Goal: Task Accomplishment & Management: Manage account settings

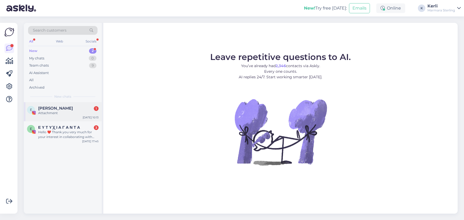
click at [70, 107] on span "[PERSON_NAME]" at bounding box center [55, 108] width 35 height 5
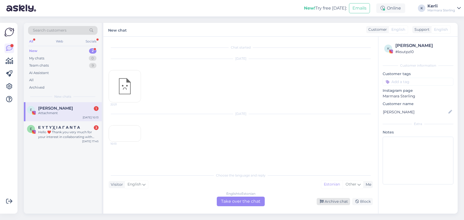
click at [339, 201] on div "Archive chat" at bounding box center [333, 201] width 33 height 7
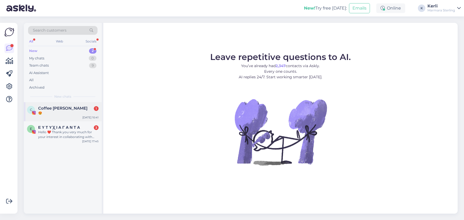
click at [61, 105] on div "C Coffee [PERSON_NAME] 1 😍 [DATE] 10:41" at bounding box center [63, 111] width 78 height 19
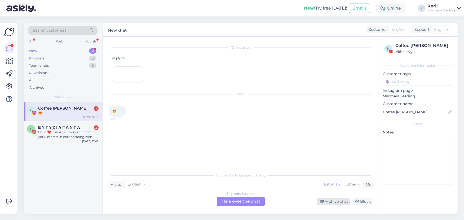
click at [338, 198] on div "Archive chat" at bounding box center [333, 201] width 33 height 7
